Goal: Information Seeking & Learning: Learn about a topic

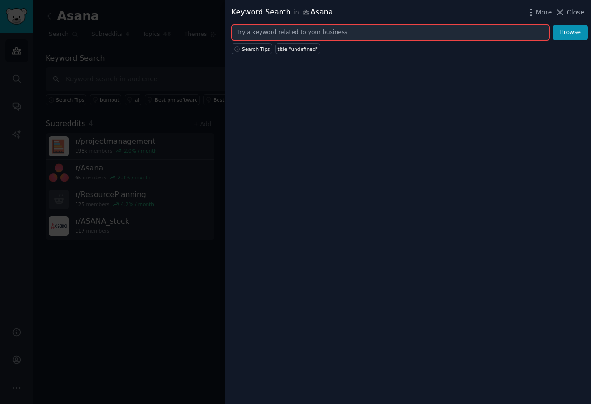
click at [323, 33] on input "text" at bounding box center [391, 33] width 318 height 16
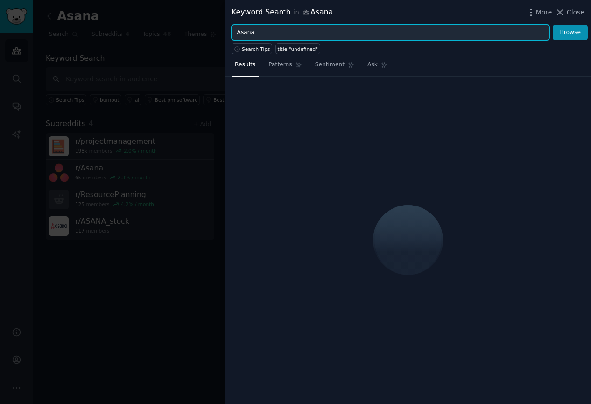
type input "Asana"
click at [553, 25] on button "Browse" at bounding box center [570, 33] width 35 height 16
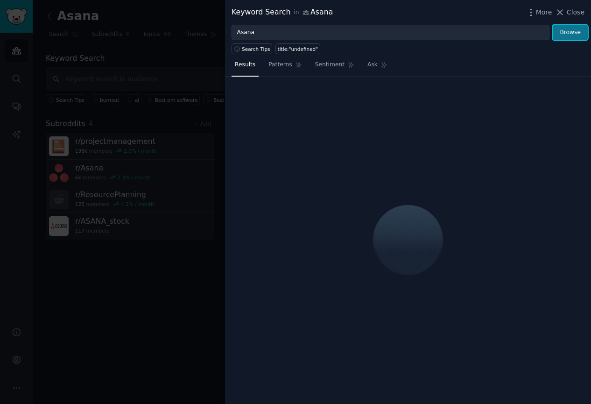
click at [578, 31] on button "Browse" at bounding box center [570, 33] width 35 height 16
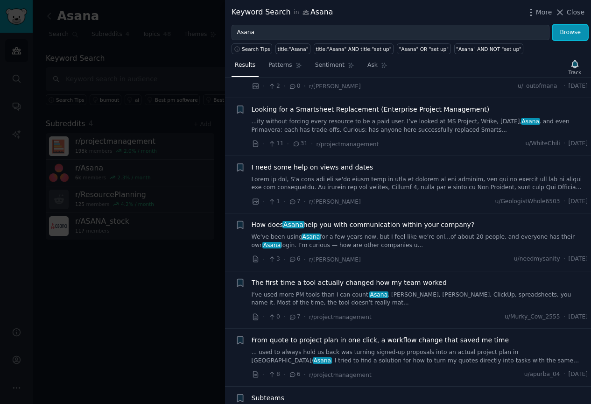
scroll to position [38, 0]
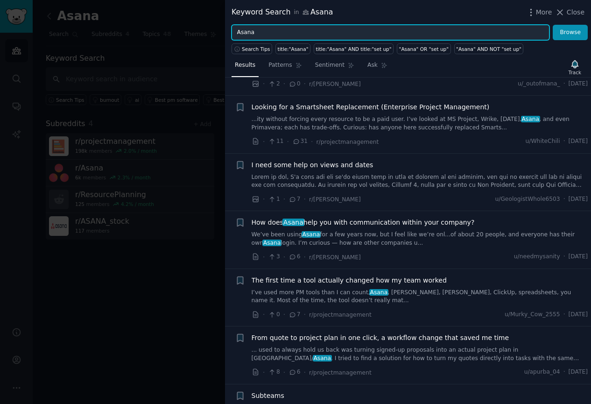
click at [300, 34] on input "Asana" at bounding box center [391, 33] width 318 height 16
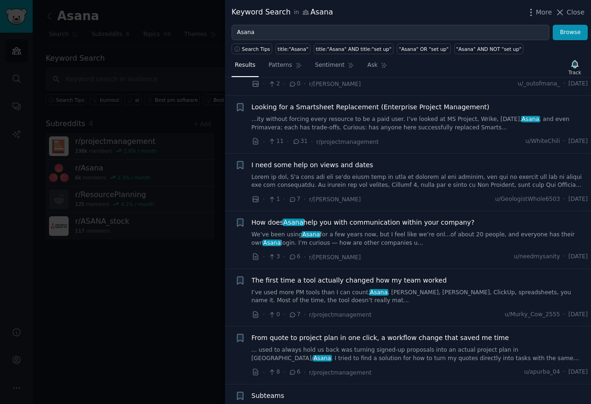
click at [122, 295] on div at bounding box center [295, 202] width 591 height 404
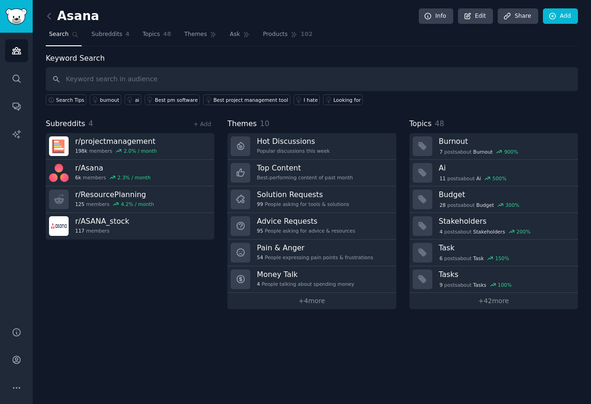
click at [200, 354] on div "Asana Info Edit Share Add Search Subreddits 4 Topics 48 Themes Ask Products 102…" at bounding box center [312, 202] width 558 height 404
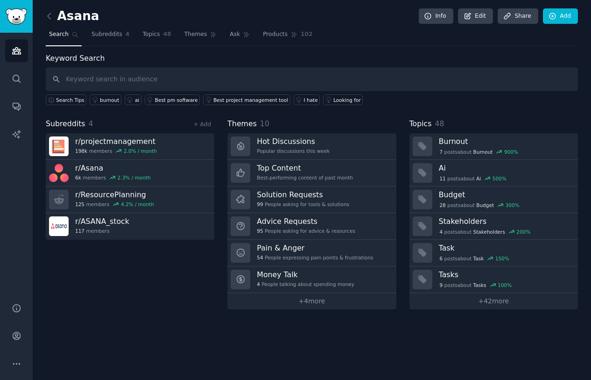
click at [134, 294] on div "Subreddits 4 + Add r/ projectmanagement 198k members 2.0 % / month r/ Asana 6k …" at bounding box center [130, 213] width 169 height 191
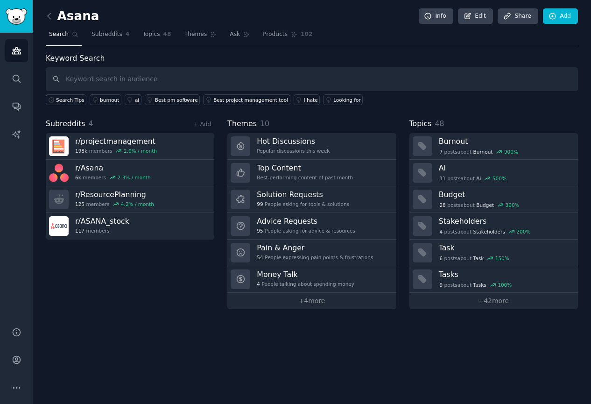
click at [266, 337] on div "Asana Info Edit Share Add Search Subreddits 4 Topics 48 Themes Ask Products 102…" at bounding box center [312, 202] width 558 height 404
click at [171, 316] on div "Asana Info Edit Share Add Search Subreddits 4 Topics 48 Themes Ask Products 102…" at bounding box center [312, 202] width 558 height 404
click at [160, 298] on div "Subreddits 4 + Add r/ projectmanagement 198k members 2.0 % / month r/ Asana 6k …" at bounding box center [130, 213] width 169 height 191
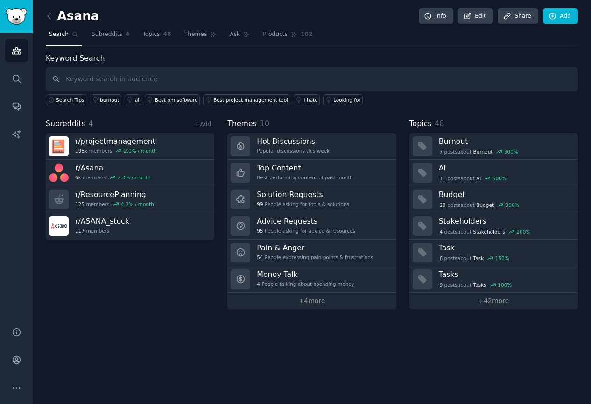
click at [158, 300] on div "Subreddits 4 + Add r/ projectmanagement 198k members 2.0 % / month r/ Asana 6k …" at bounding box center [130, 213] width 169 height 191
click at [129, 326] on div "Asana Info Edit Share Add Search Subreddits 4 Topics 48 Themes Ask Products 102…" at bounding box center [312, 202] width 558 height 404
